Goal: Find specific page/section: Find specific page/section

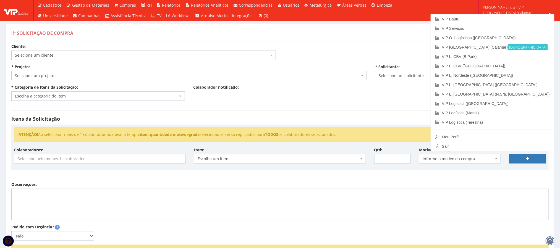
click at [525, 9] on span "anderson.luis | VIP Brasil (Cajamar)" at bounding box center [517, 9] width 71 height 11
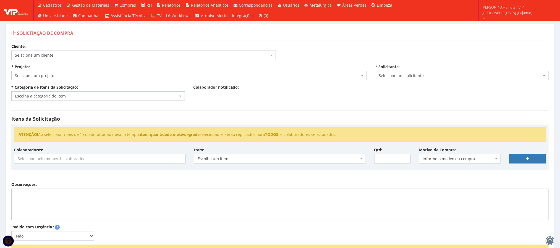
click at [525, 9] on span "anderson.luis | VIP Brasil (Cajamar)" at bounding box center [517, 9] width 71 height 11
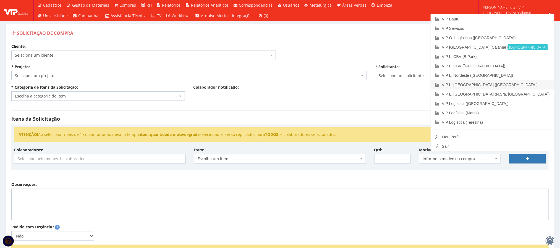
click at [523, 85] on link "VIP L. [GEOGRAPHIC_DATA] ([GEOGRAPHIC_DATA])" at bounding box center [492, 84] width 123 height 9
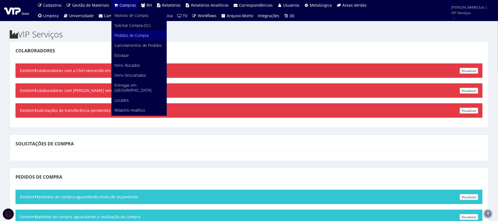
click at [130, 34] on span "Pedidos de Compra" at bounding box center [131, 35] width 34 height 5
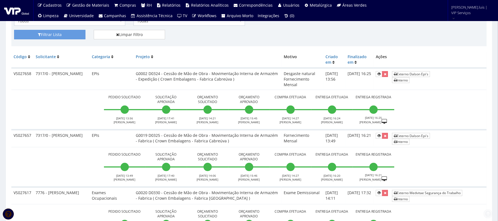
scroll to position [124, 0]
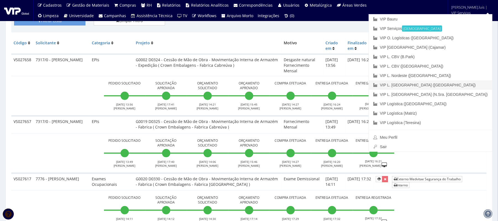
click at [467, 84] on link "VIP L. [GEOGRAPHIC_DATA] ([GEOGRAPHIC_DATA])" at bounding box center [430, 84] width 123 height 9
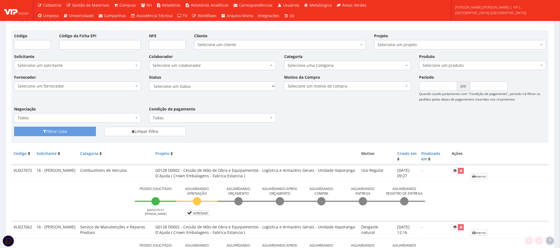
scroll to position [7, 0]
